Goal: Find specific page/section: Locate a particular part of the current website

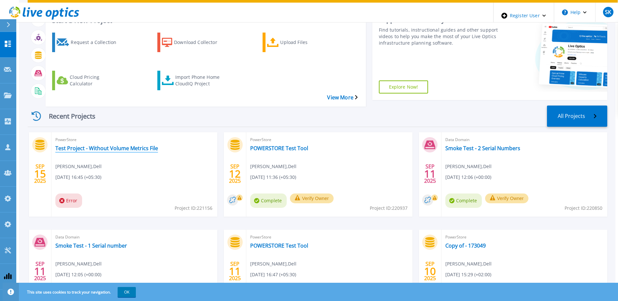
scroll to position [87, 0]
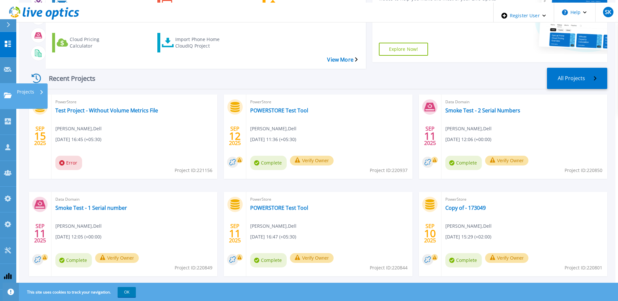
click at [6, 93] on icon at bounding box center [8, 96] width 8 height 6
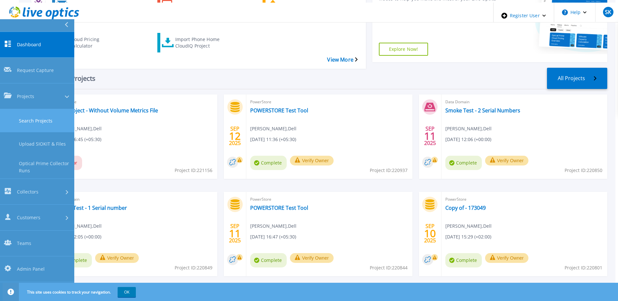
click at [42, 109] on link "Search Projects" at bounding box center [37, 120] width 74 height 23
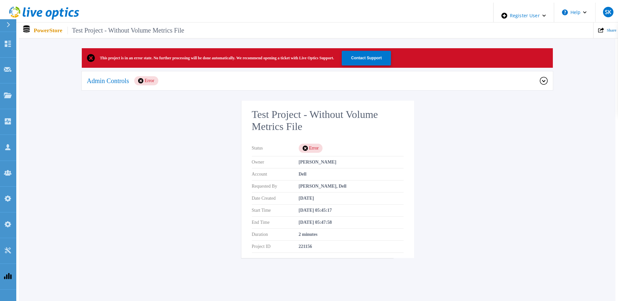
click at [303, 87] on div "Admin Controls Error" at bounding box center [317, 81] width 471 height 20
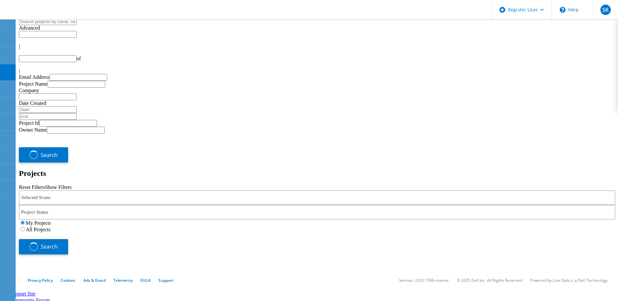
type input "1"
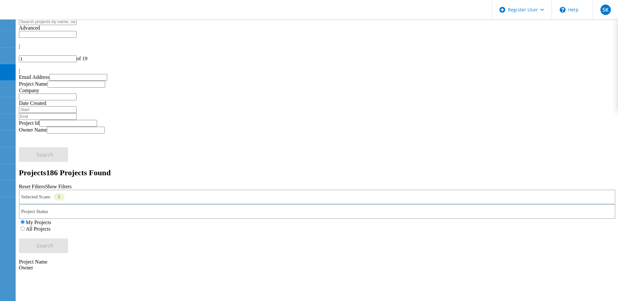
click at [4, 36] on use at bounding box center [4, 36] width 0 height 0
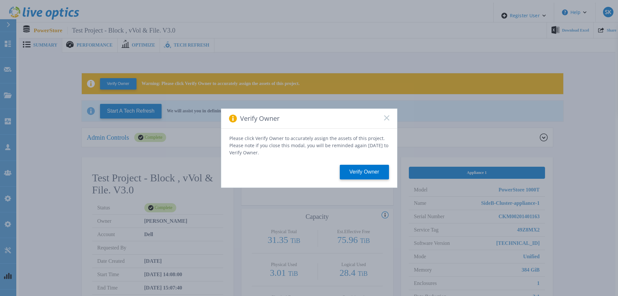
click at [373, 222] on div "Verify Owner Please click Verify Owner to accurately assign the assets of this …" at bounding box center [309, 148] width 618 height 296
click at [387, 120] on rect at bounding box center [387, 118] width 6 height 6
click at [571, 263] on div "Verify Owner Please click Verify Owner to accurately assign the assets of this …" at bounding box center [309, 148] width 618 height 296
click at [389, 122] on div "Verify Owner" at bounding box center [309, 119] width 176 height 20
click at [387, 120] on icon at bounding box center [386, 117] width 5 height 5
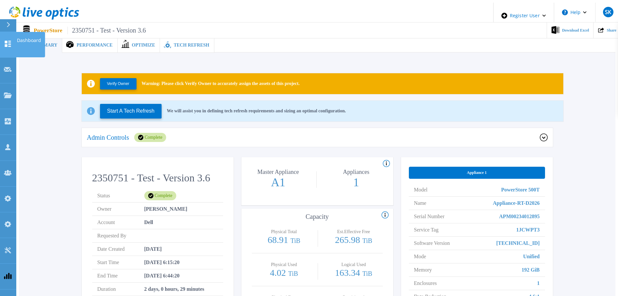
click at [4, 41] on icon at bounding box center [8, 44] width 8 height 6
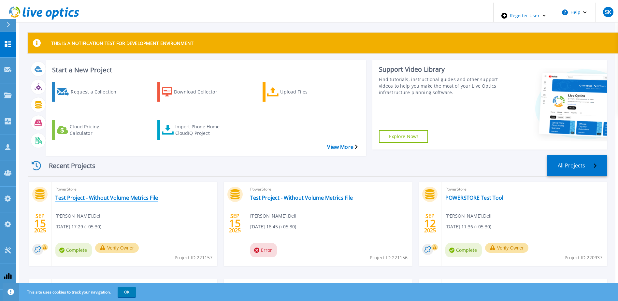
click at [141, 195] on link "Test Project - Without Volume Metrics File" at bounding box center [106, 198] width 103 height 7
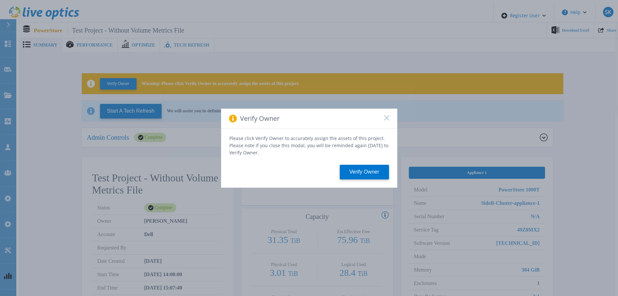
click at [427, 139] on div "Verify Owner Please click Verify Owner to accurately assign the assets of this …" at bounding box center [309, 148] width 618 height 296
click at [385, 119] on rect at bounding box center [387, 118] width 6 height 6
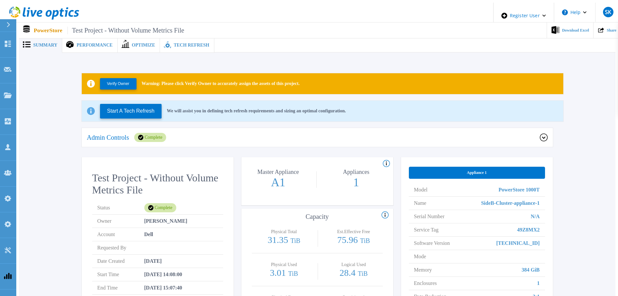
click at [180, 43] on span "Tech Refresh" at bounding box center [192, 45] width 36 height 5
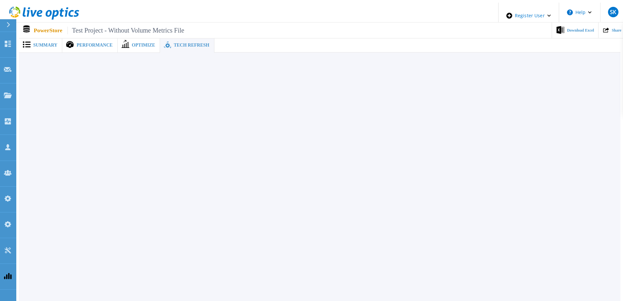
click at [45, 43] on span "Summary" at bounding box center [45, 45] width 24 height 5
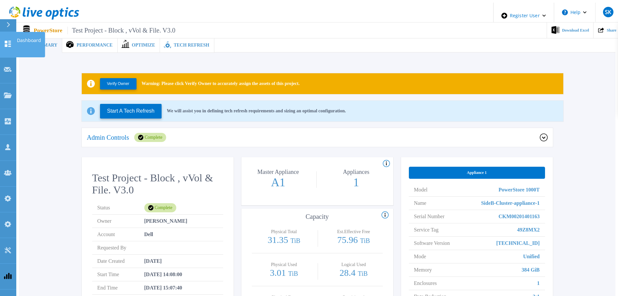
drag, startPoint x: 9, startPoint y: 39, endPoint x: 12, endPoint y: 39, distance: 3.3
click at [9, 41] on icon at bounding box center [8, 44] width 8 height 6
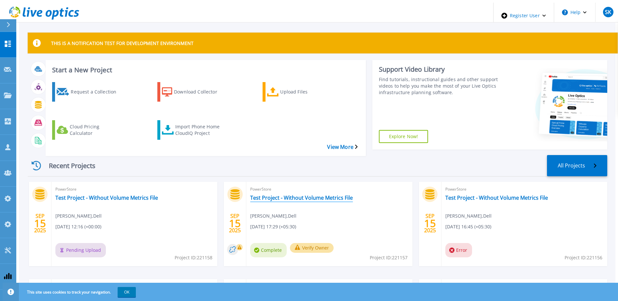
click at [313, 195] on link "Test Project - Without Volume Metrics File" at bounding box center [301, 198] width 103 height 7
click at [465, 195] on link "Test Project - Without Volume Metrics File" at bounding box center [496, 198] width 103 height 7
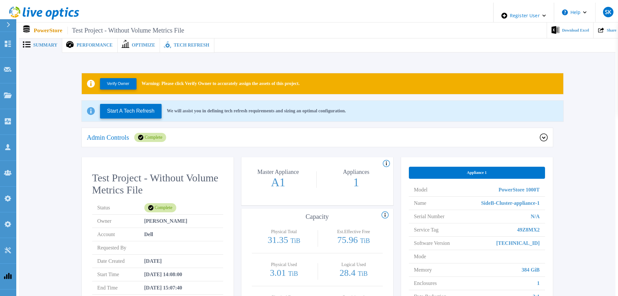
click at [143, 135] on icon at bounding box center [140, 137] width 5 height 5
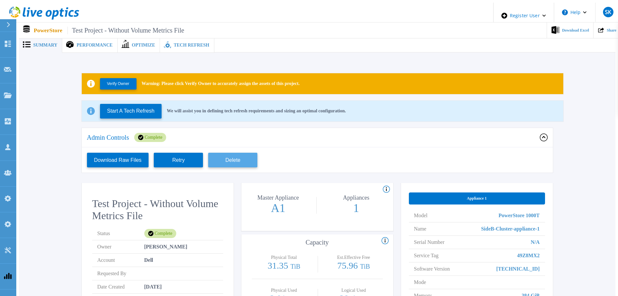
click at [236, 157] on button "Delete" at bounding box center [232, 160] width 49 height 15
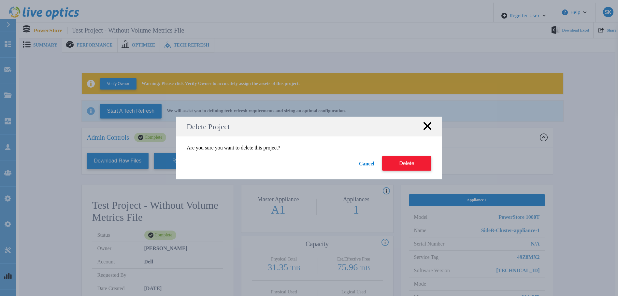
click at [416, 160] on button "Delete" at bounding box center [406, 163] width 49 height 15
click at [404, 164] on button "Delete" at bounding box center [406, 163] width 49 height 15
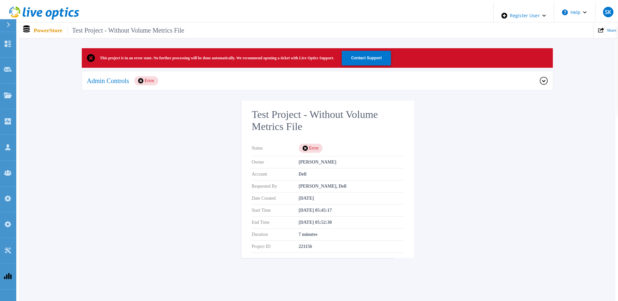
click at [233, 76] on div "Admin Controls Error" at bounding box center [313, 80] width 453 height 9
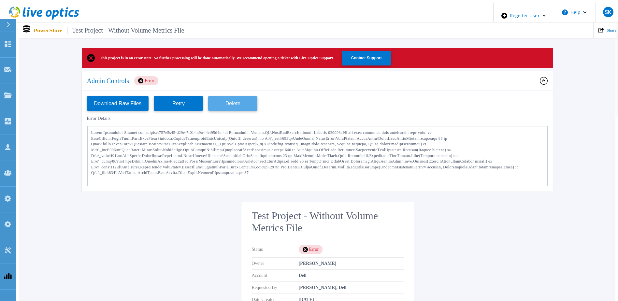
click at [229, 98] on button "Delete" at bounding box center [232, 103] width 49 height 15
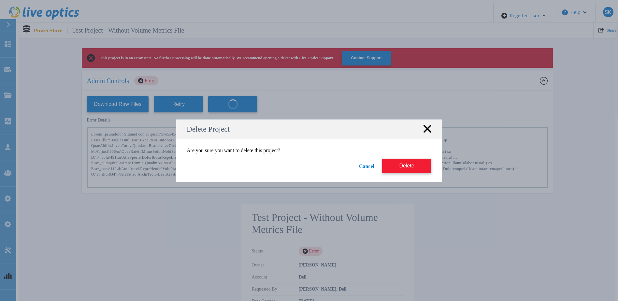
click at [400, 168] on button "Delete" at bounding box center [406, 166] width 49 height 15
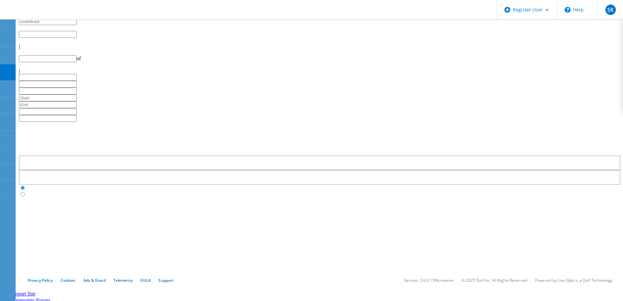
type input "1"
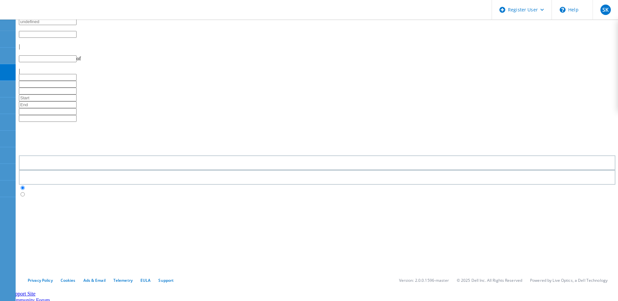
type input "1"
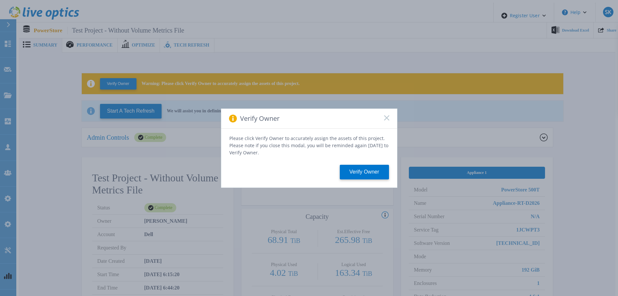
click at [388, 117] on div "Verify Owner" at bounding box center [309, 119] width 176 height 20
click at [384, 117] on icon at bounding box center [386, 117] width 5 height 5
